Goal: Task Accomplishment & Management: Manage account settings

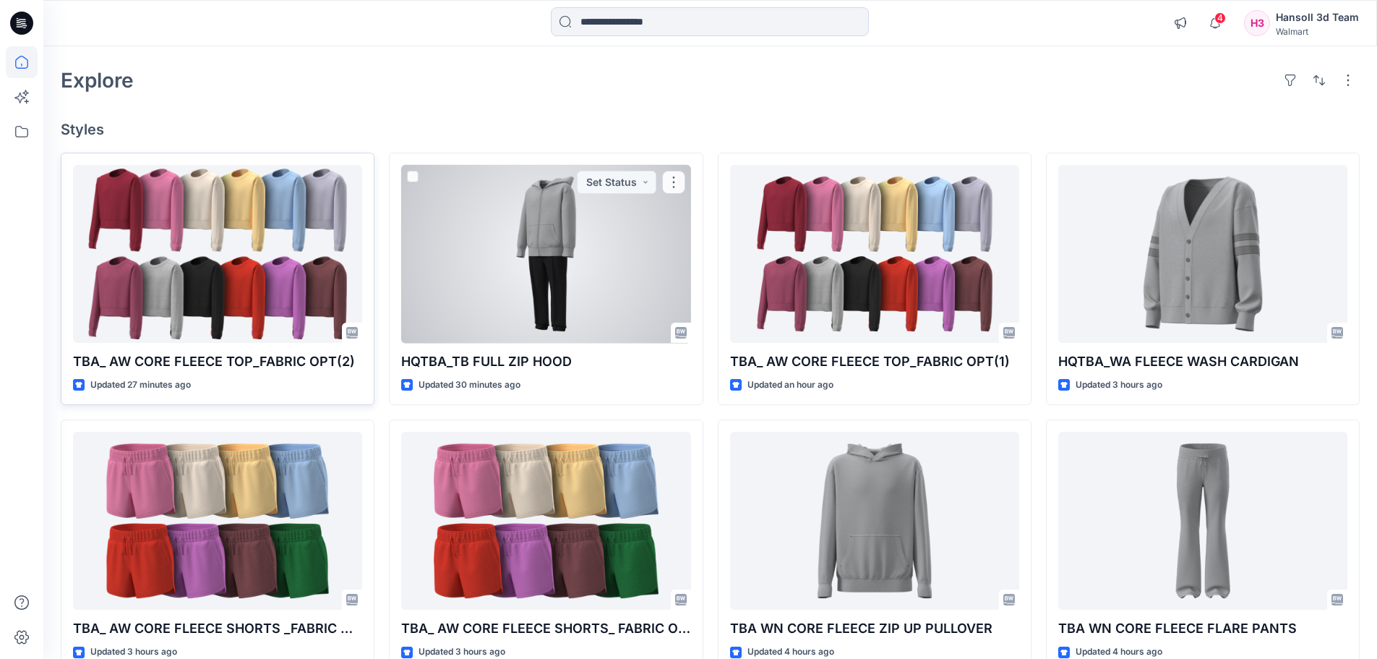
scroll to position [38, 0]
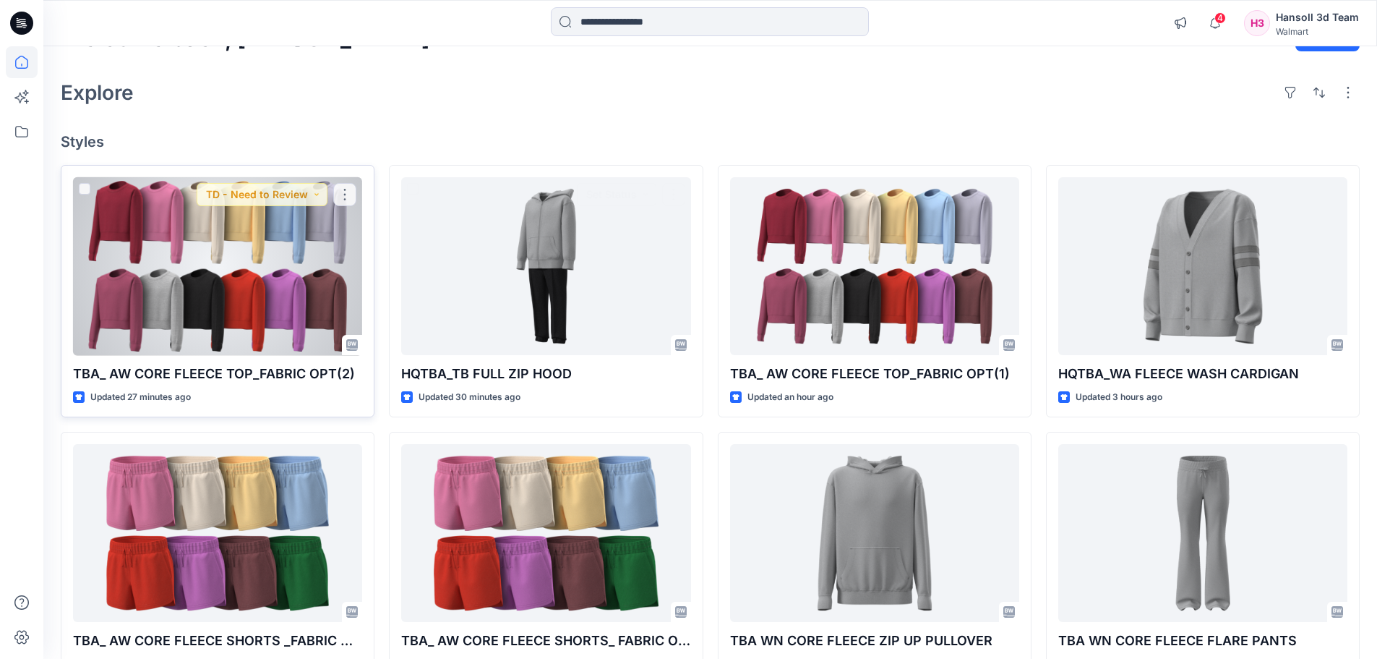
click at [224, 258] on div at bounding box center [217, 266] width 289 height 179
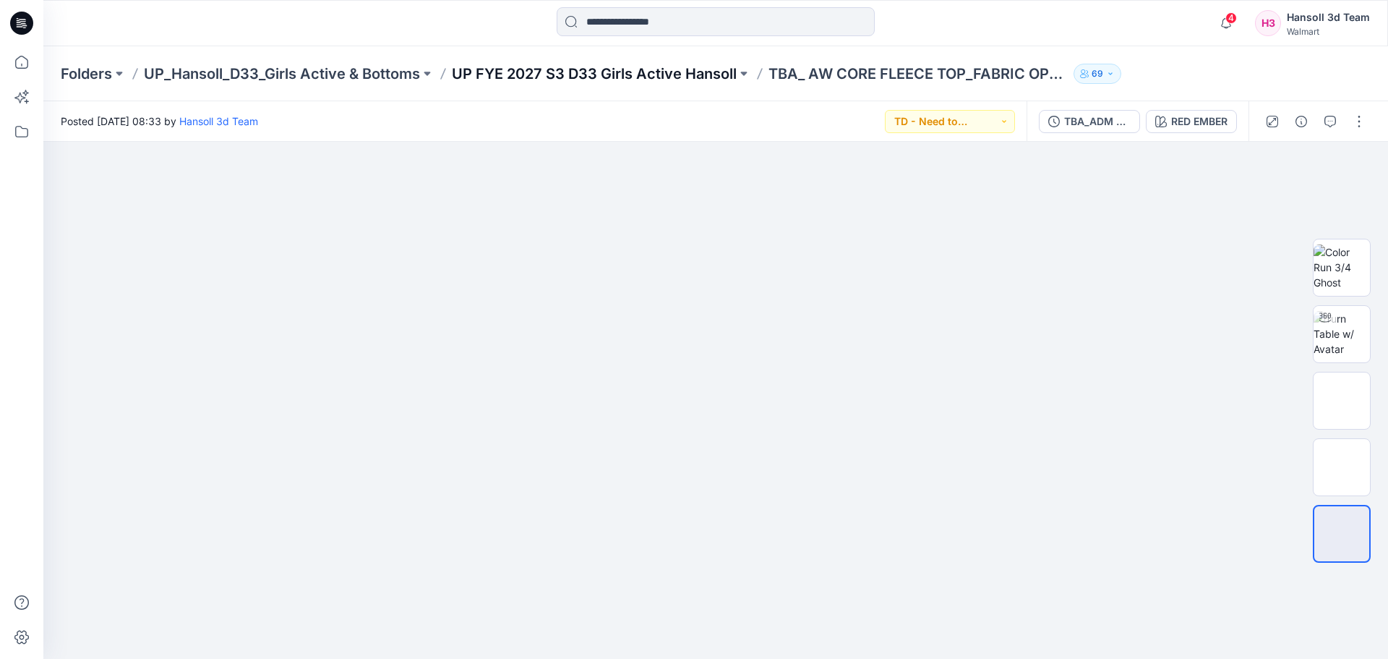
click at [600, 79] on p "UP FYE 2027 S3 D33 Girls Active Hansoll" at bounding box center [594, 74] width 285 height 20
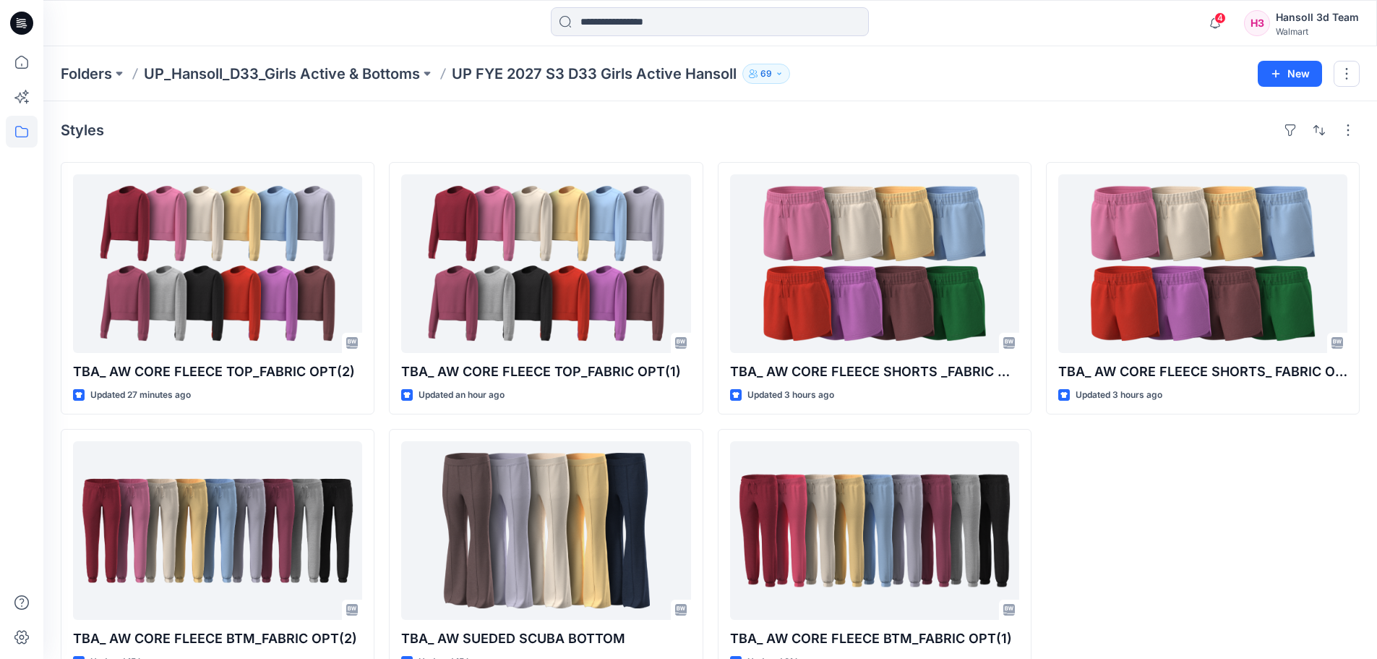
click at [1116, 466] on div "TBA_ AW CORE FLEECE SHORTS_ FABRIC OPT(2) Updated 3 hours ago" at bounding box center [1203, 421] width 314 height 519
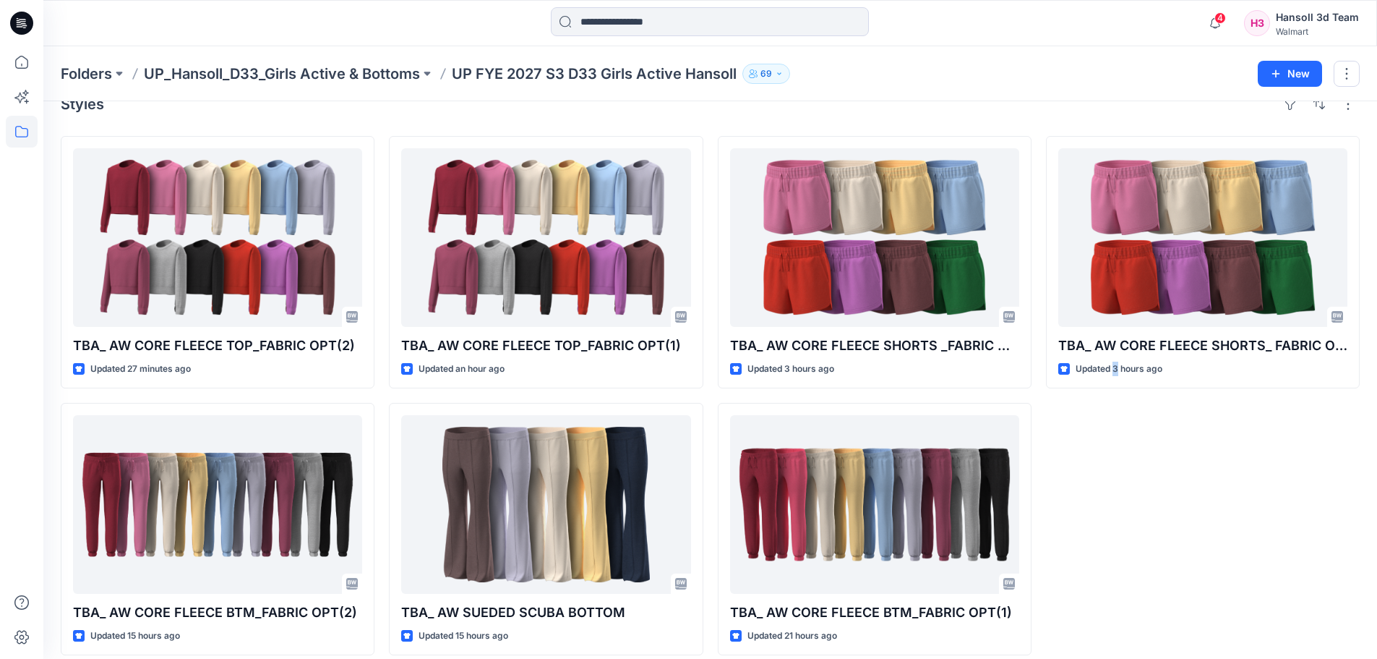
scroll to position [40, 0]
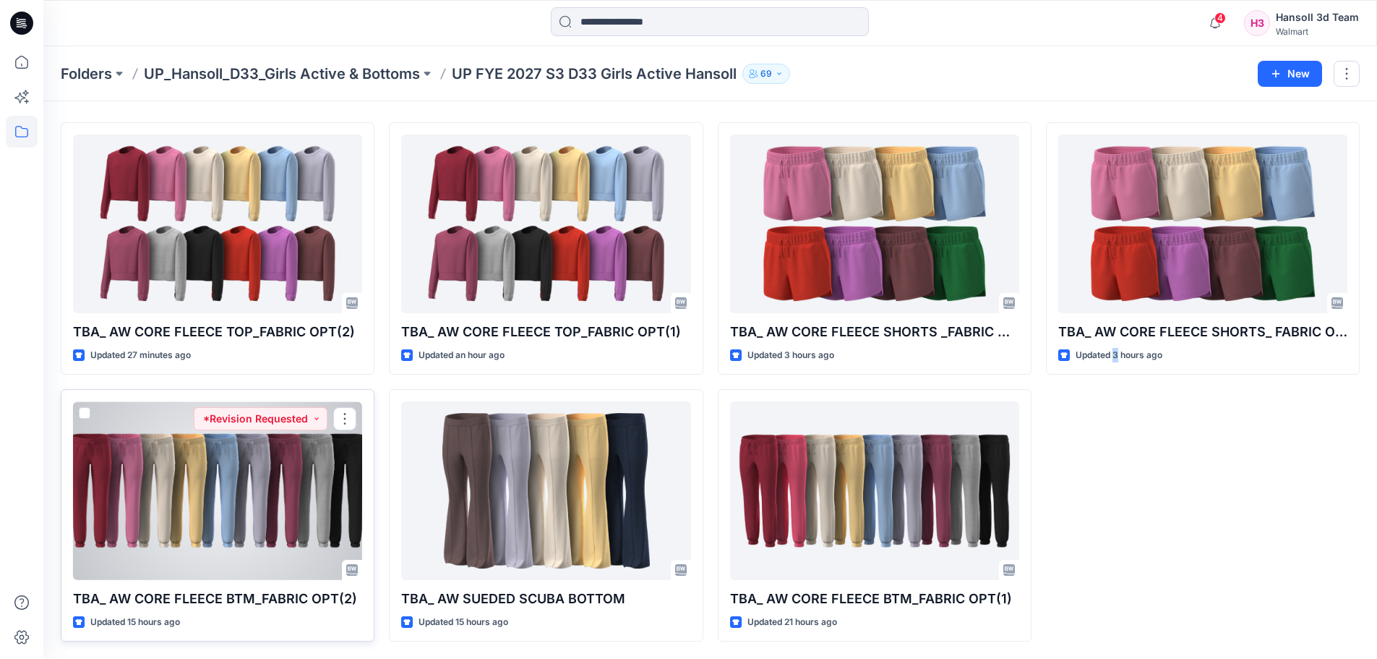
click at [305, 527] on div at bounding box center [217, 490] width 289 height 179
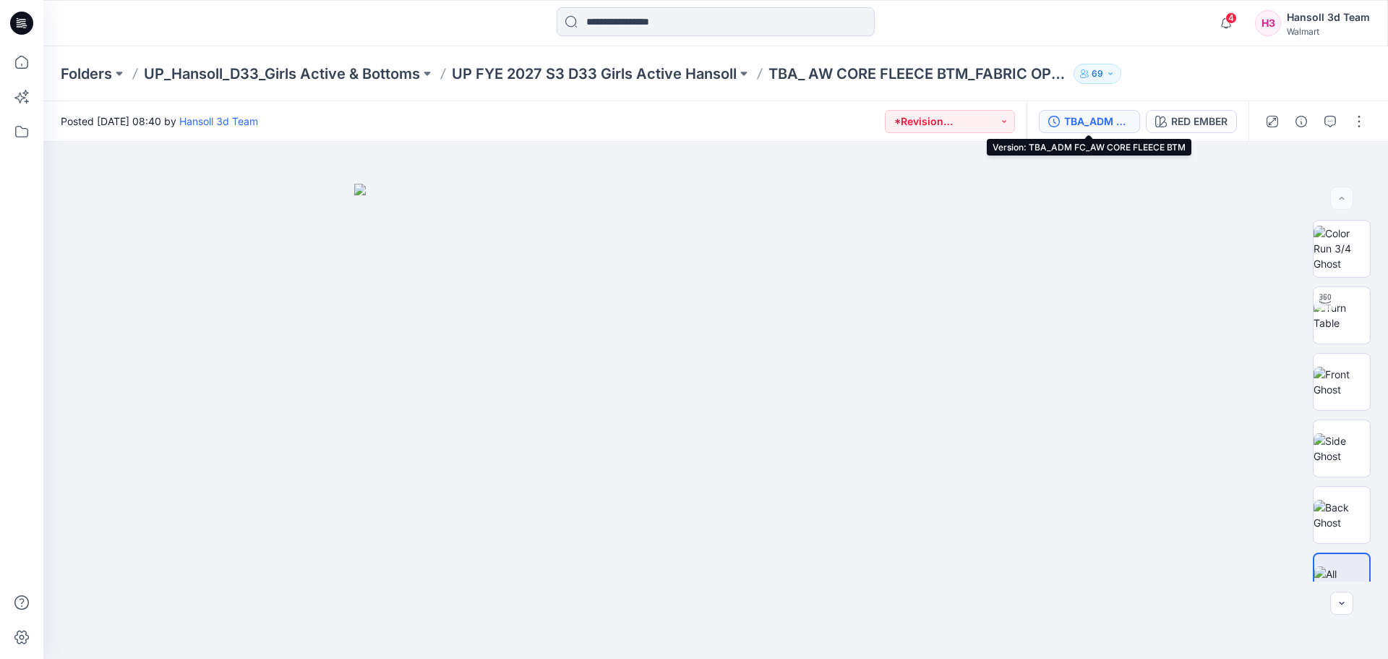
click at [1077, 124] on div "TBA_ADM FC_AW CORE FLEECE BTM" at bounding box center [1097, 121] width 67 height 16
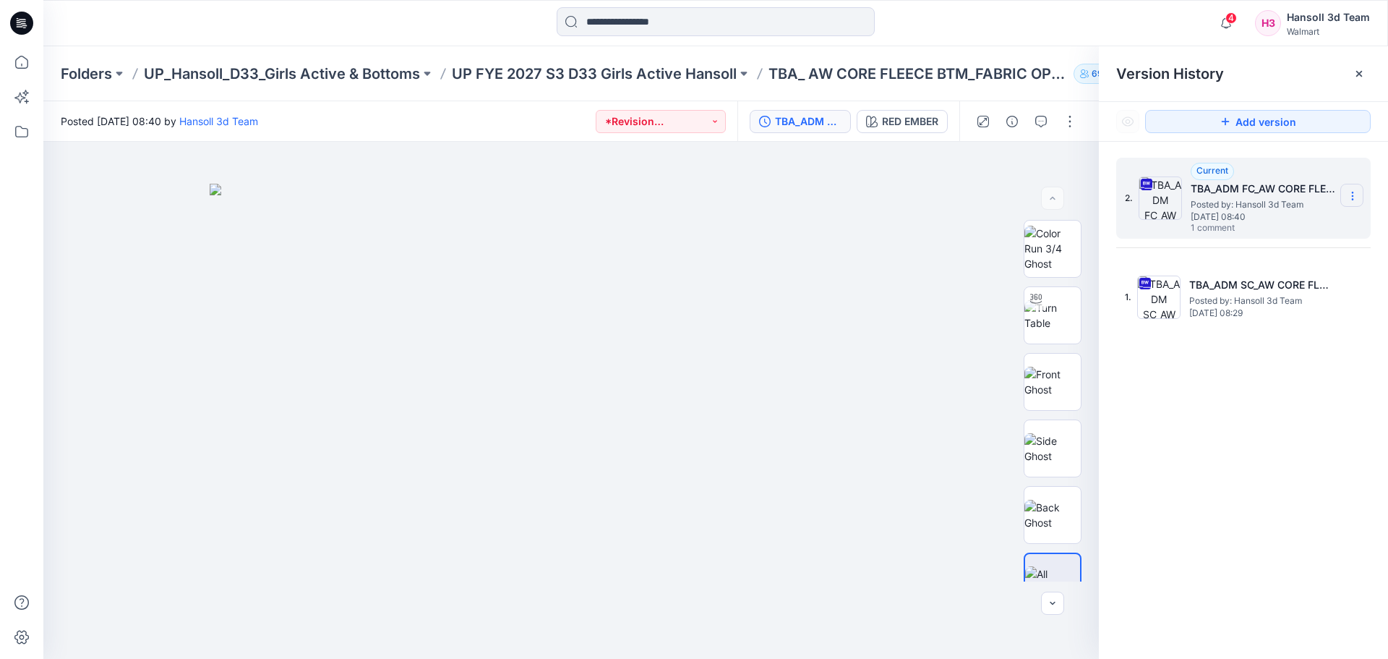
click at [1351, 200] on icon at bounding box center [1353, 196] width 12 height 12
click at [1289, 312] on div "Delete Version" at bounding box center [1275, 317] width 168 height 29
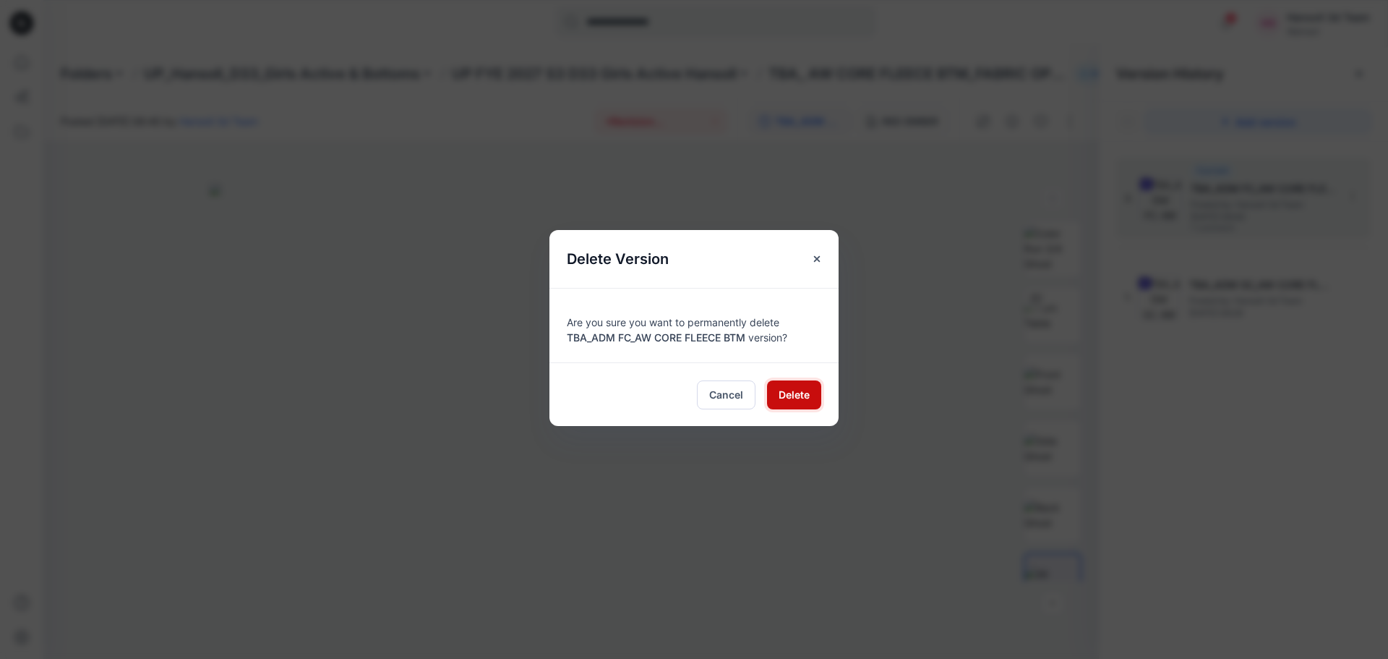
click at [780, 405] on button "Delete" at bounding box center [794, 394] width 54 height 29
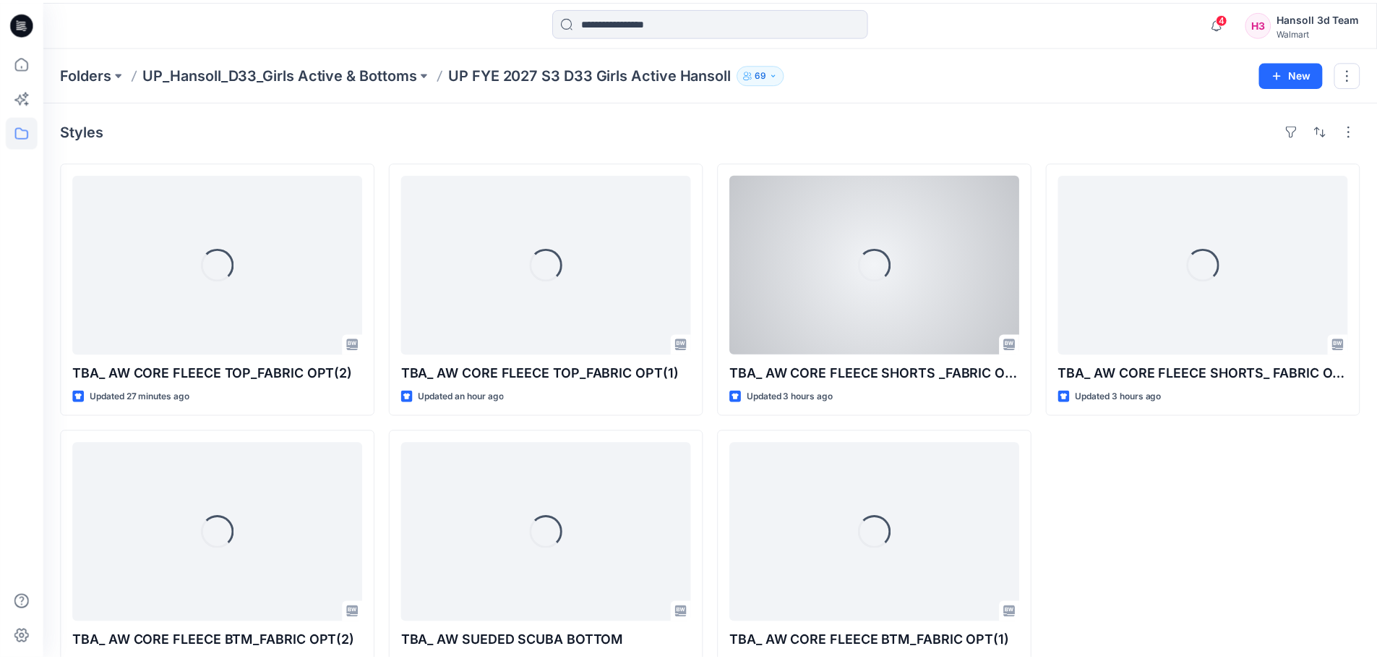
scroll to position [40, 0]
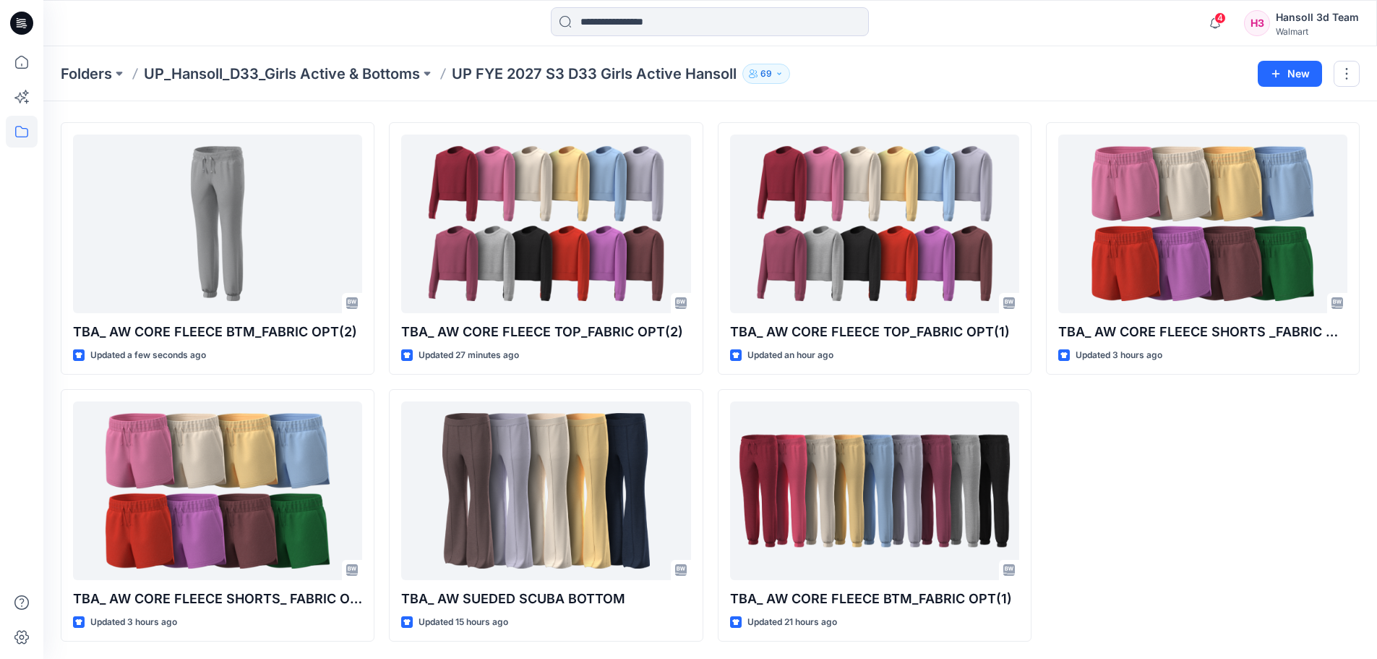
click at [1342, 555] on div "TBA_ AW CORE FLEECE SHORTS _FABRIC OPT(1) Updated 3 hours ago" at bounding box center [1203, 381] width 314 height 519
click at [1163, 459] on div "TBA_ AW CORE FLEECE SHORTS _FABRIC OPT(1) Updated 3 hours ago" at bounding box center [1203, 381] width 314 height 519
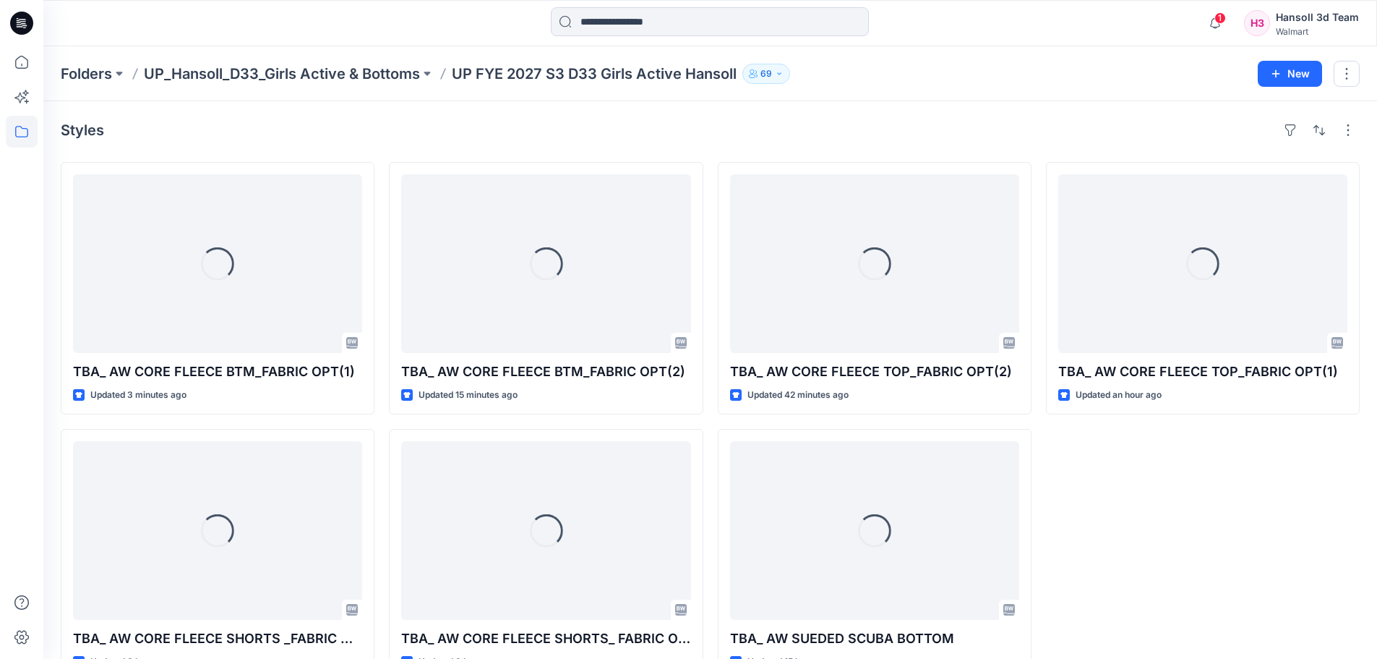
click at [1125, 503] on div "Loading... TBA_ AW CORE FLEECE TOP_FABRIC OPT(1) Updated an hour ago" at bounding box center [1203, 421] width 314 height 519
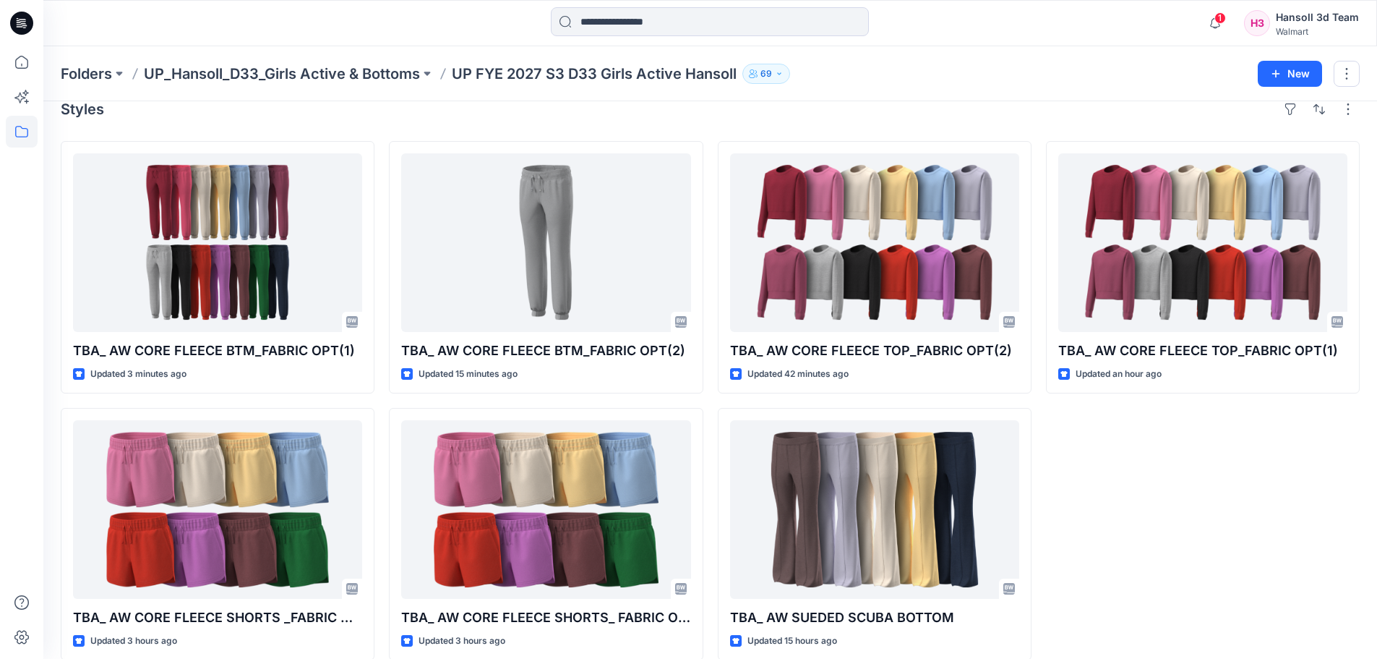
scroll to position [40, 0]
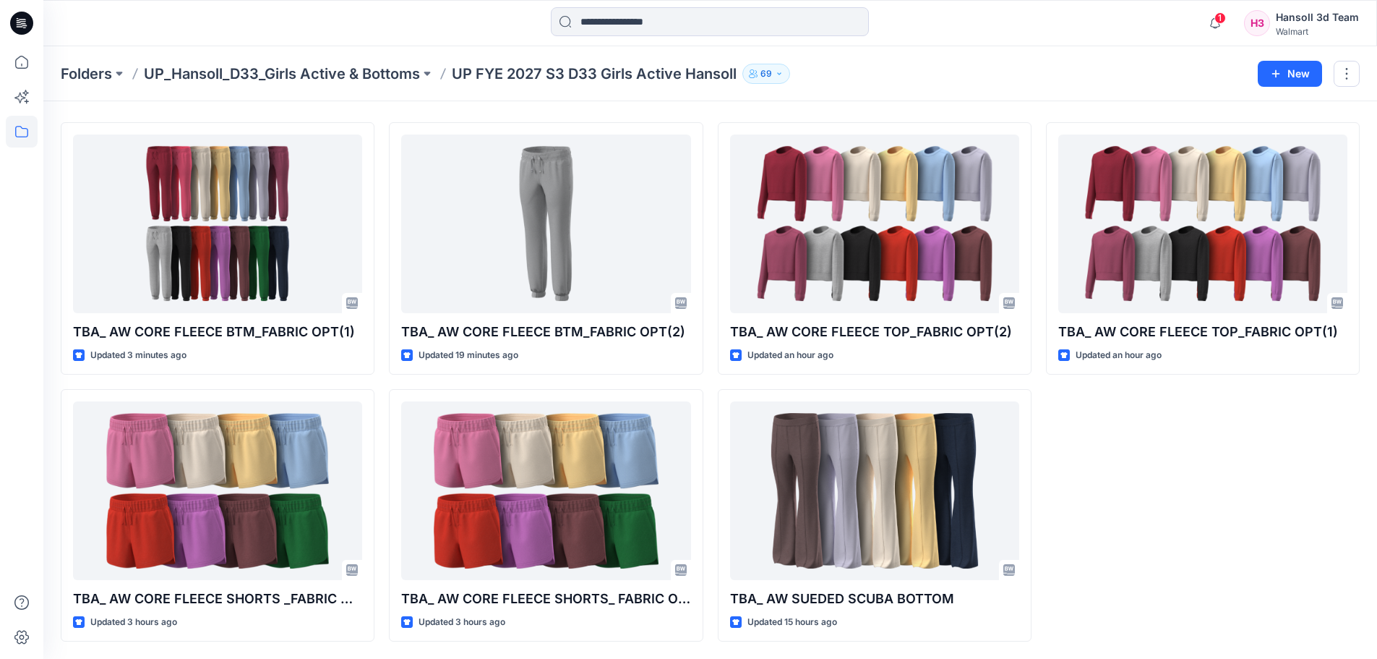
click at [901, 74] on div "Folders UP_Hansoll_D33_Girls Active & Bottoms UP FYE 2027 S3 D33 Girls Active H…" at bounding box center [654, 74] width 1186 height 20
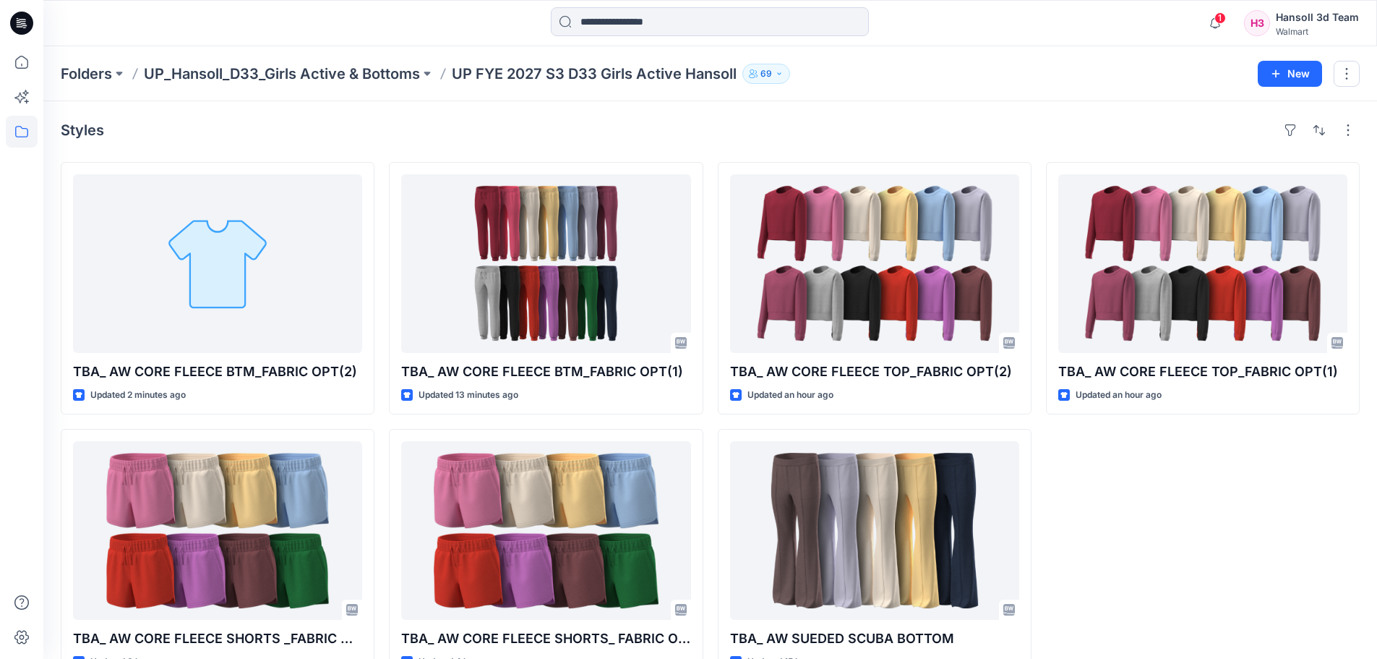
scroll to position [40, 0]
